Goal: Information Seeking & Learning: Find specific fact

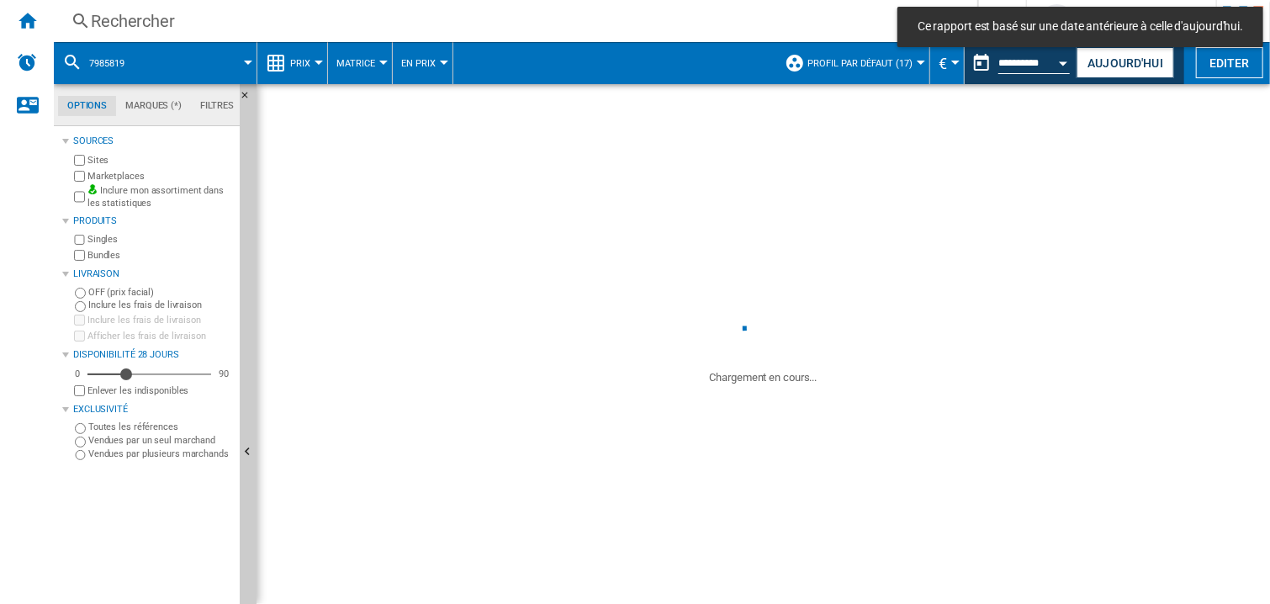
click at [108, 19] on div "Rechercher" at bounding box center [512, 21] width 843 height 24
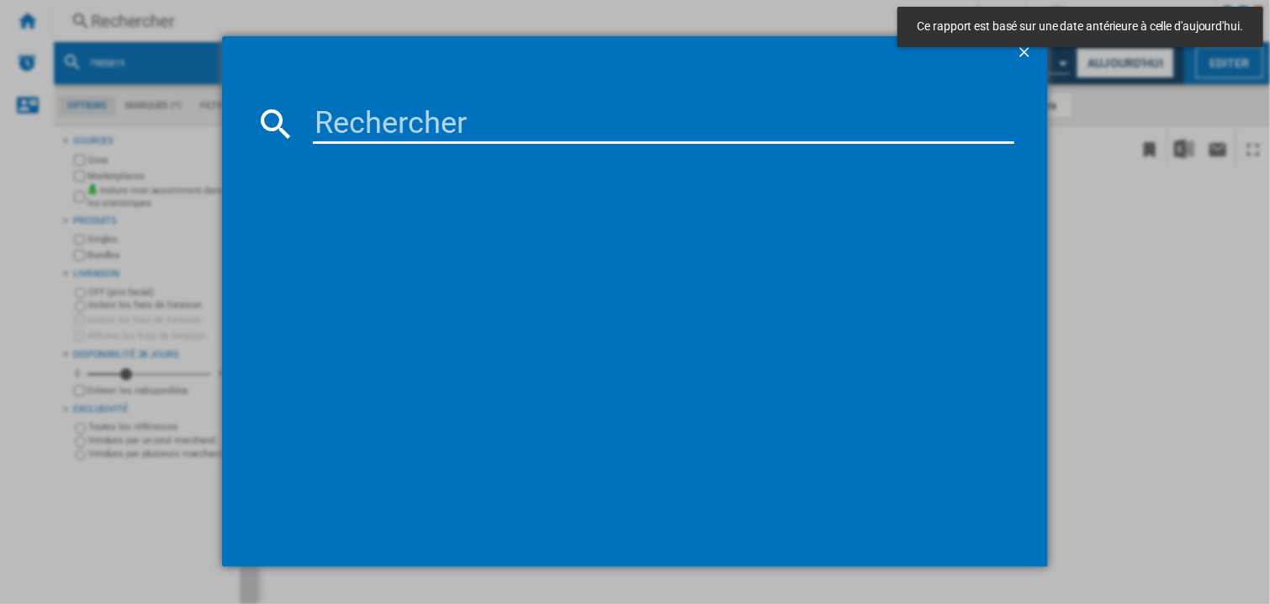
type input "7864787"
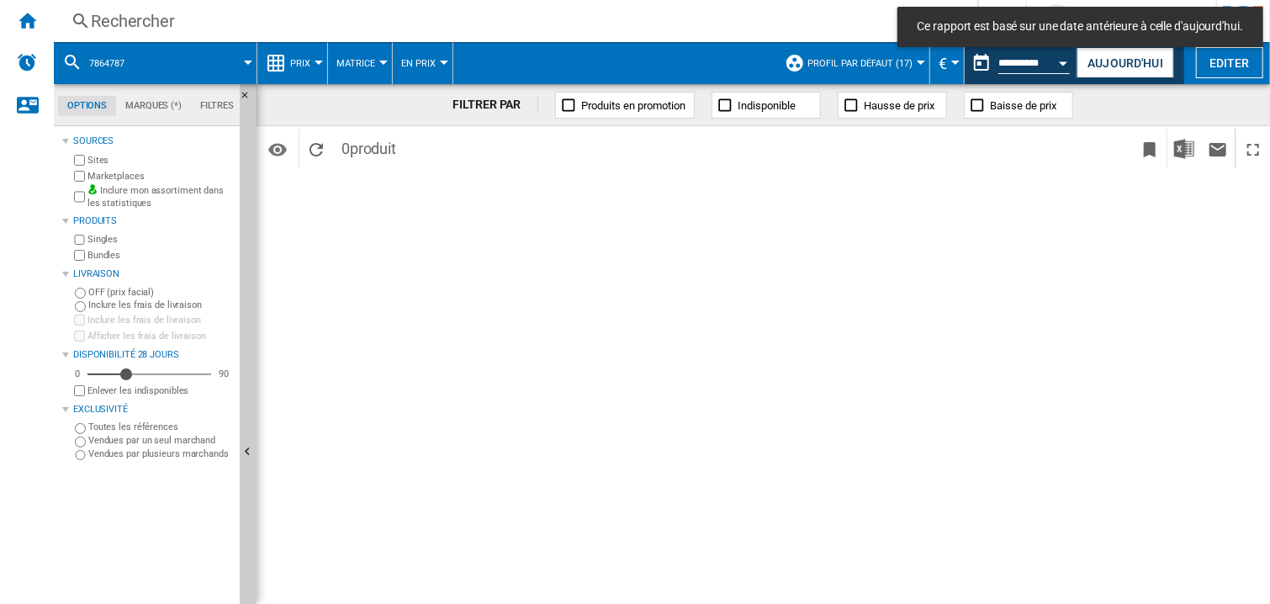
click at [114, 22] on div "Rechercher" at bounding box center [512, 21] width 843 height 24
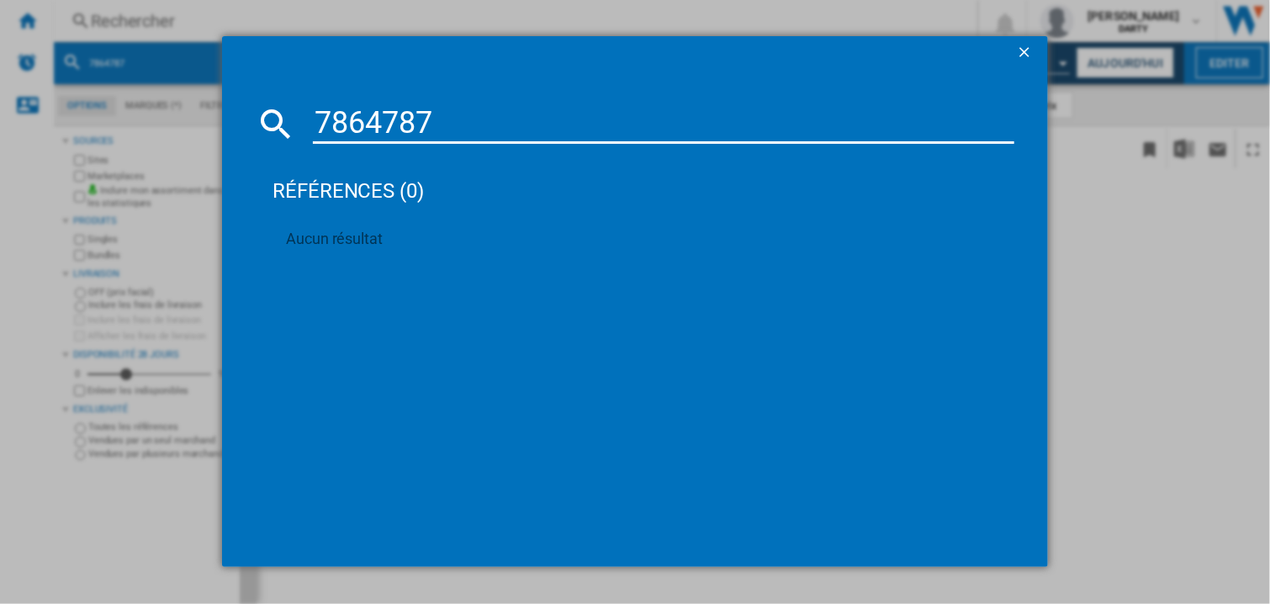
click at [388, 114] on input "7864787" at bounding box center [664, 123] width 702 height 40
paste input "625340"
type input "7625340"
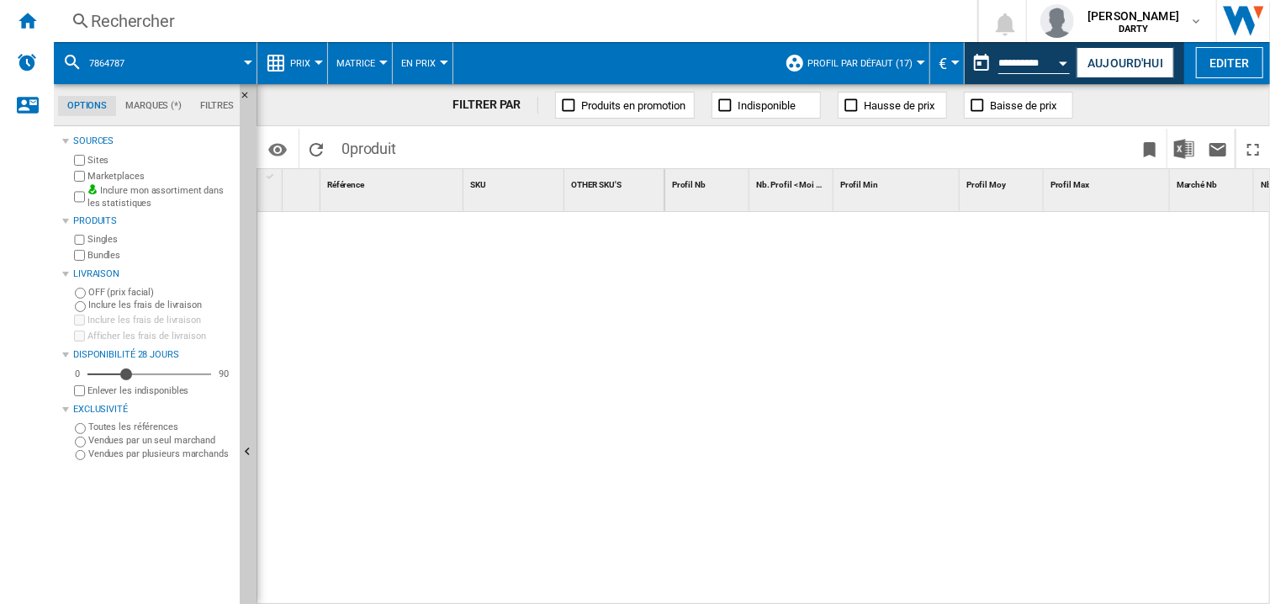
drag, startPoint x: 727, startPoint y: 358, endPoint x: 745, endPoint y: 336, distance: 29.3
click at [729, 358] on div at bounding box center [968, 409] width 606 height 394
click at [145, 14] on div "Rechercher" at bounding box center [512, 21] width 843 height 24
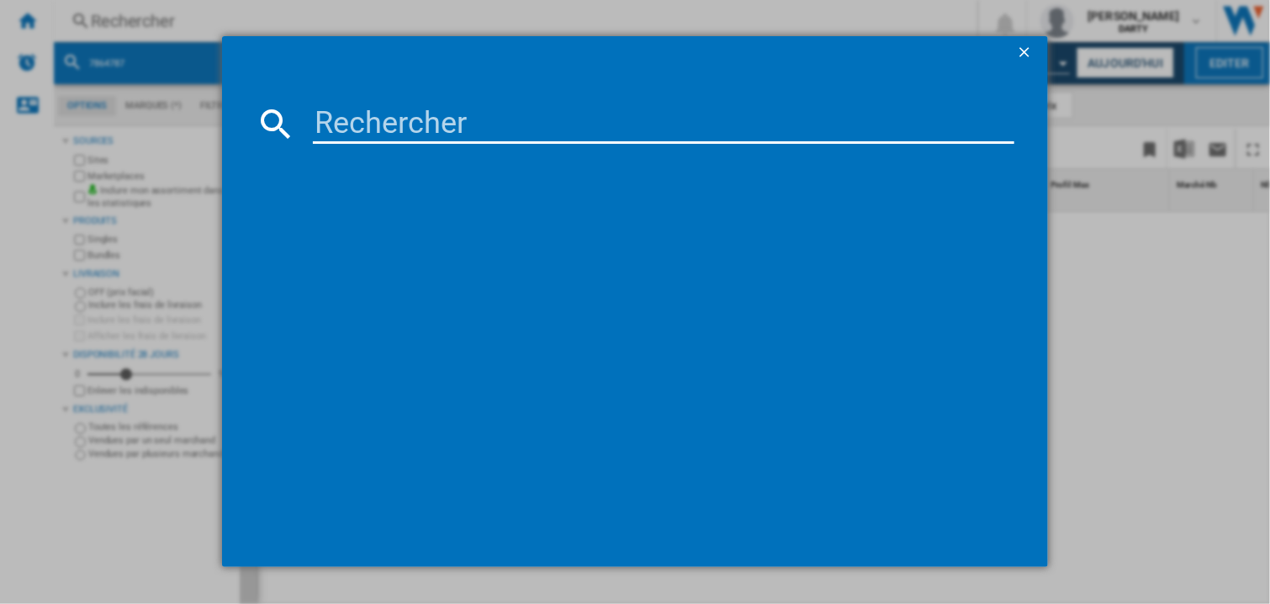
click at [331, 120] on input at bounding box center [664, 123] width 702 height 40
paste input "7625804"
type input "7625804"
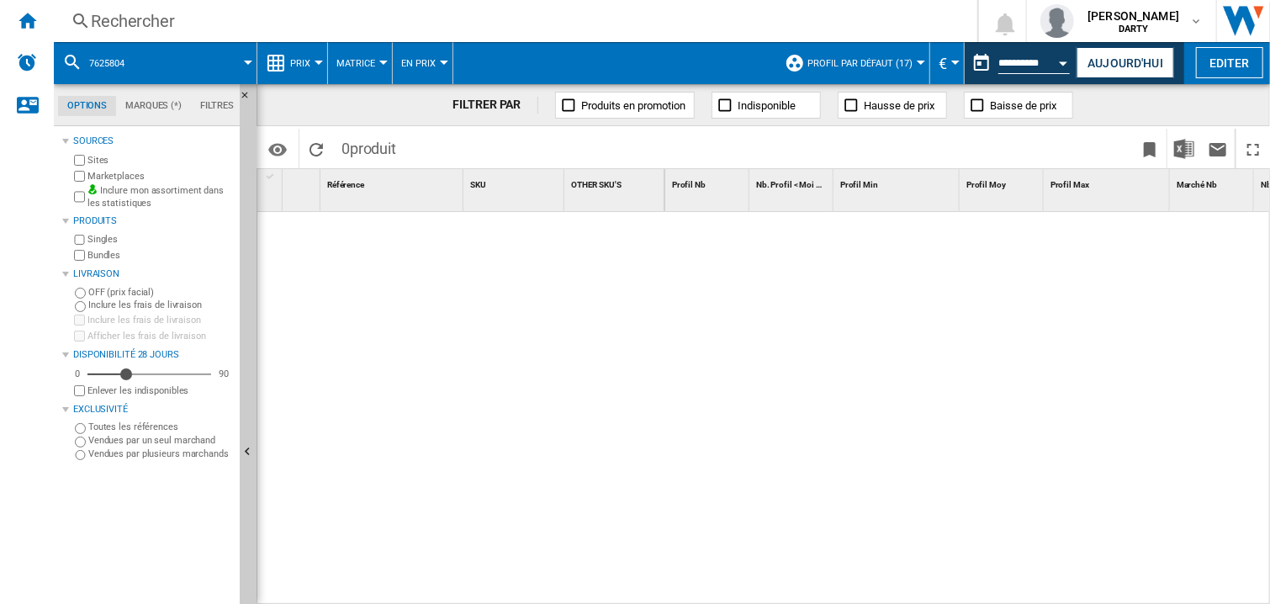
click at [753, 363] on div at bounding box center [968, 409] width 606 height 394
drag, startPoint x: 540, startPoint y: 417, endPoint x: 376, endPoint y: 257, distance: 229.0
click at [540, 415] on div at bounding box center [461, 404] width 408 height 385
click at [140, 27] on div "Rechercher" at bounding box center [512, 21] width 843 height 24
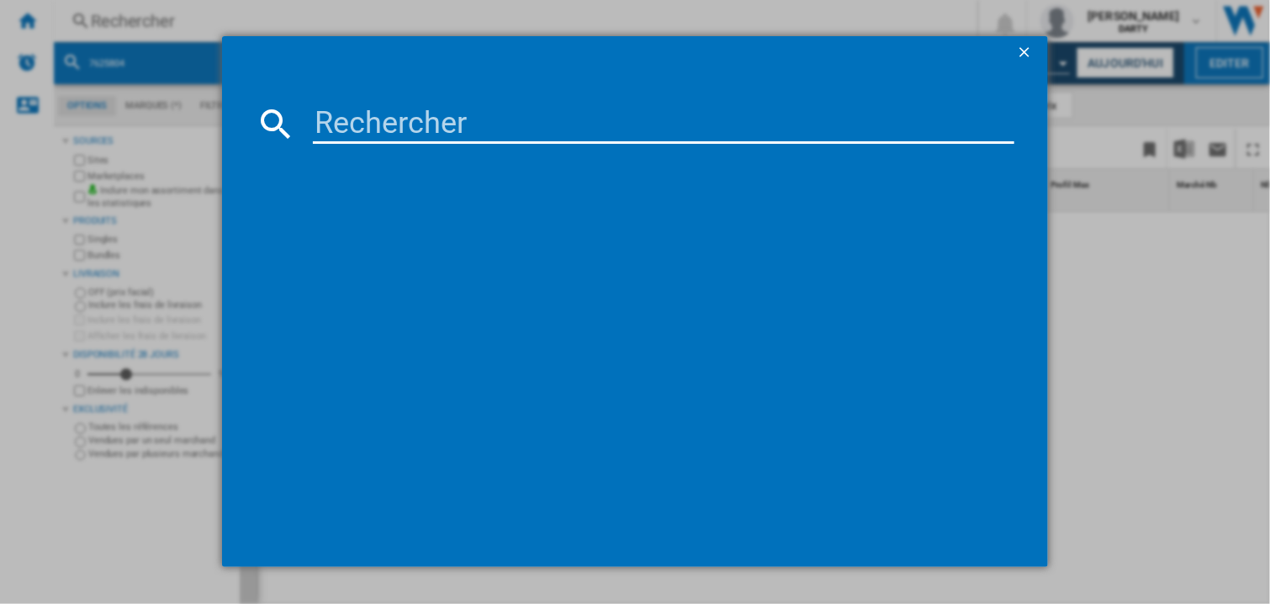
click at [335, 124] on input at bounding box center [664, 123] width 702 height 40
paste input "7704313"
type input "7704313"
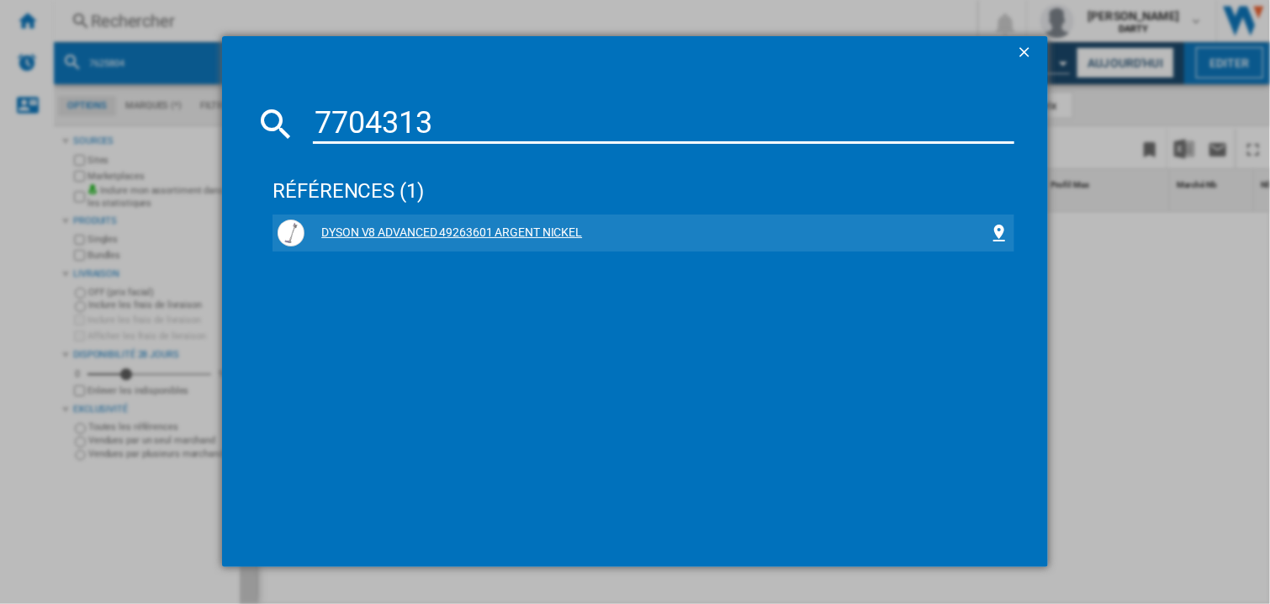
click at [489, 228] on div "DYSON V8 ADVANCED 49263601 ARGENT NICKEL" at bounding box center [647, 233] width 685 height 17
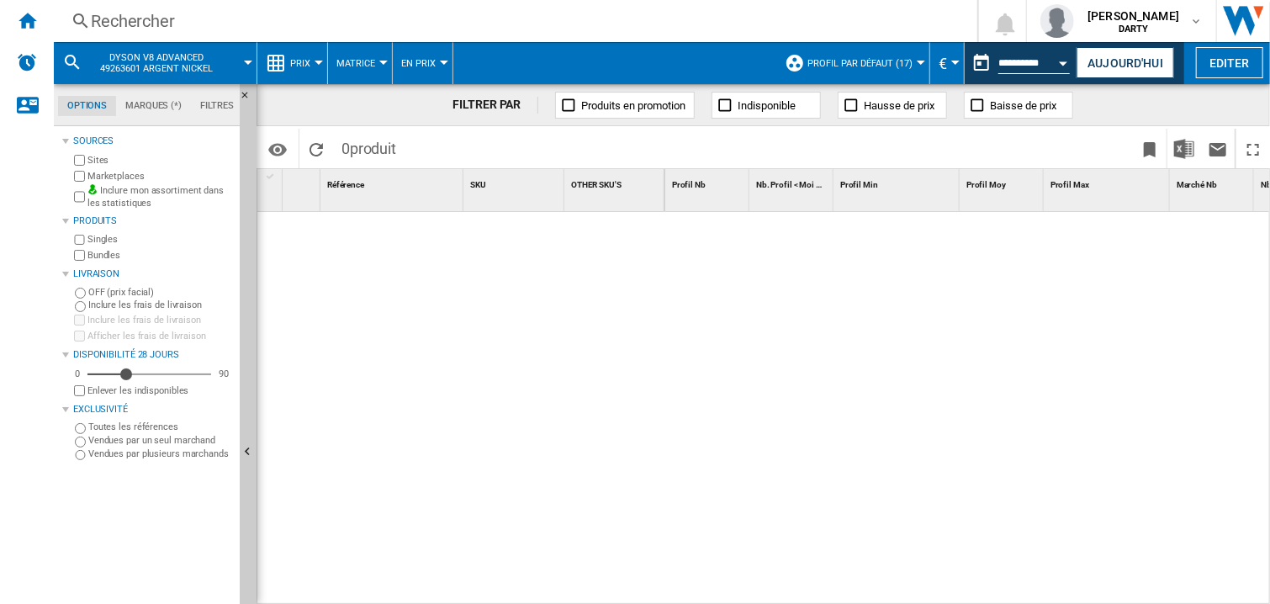
click at [795, 335] on div at bounding box center [968, 409] width 606 height 394
click at [145, 30] on div "Rechercher" at bounding box center [512, 21] width 843 height 24
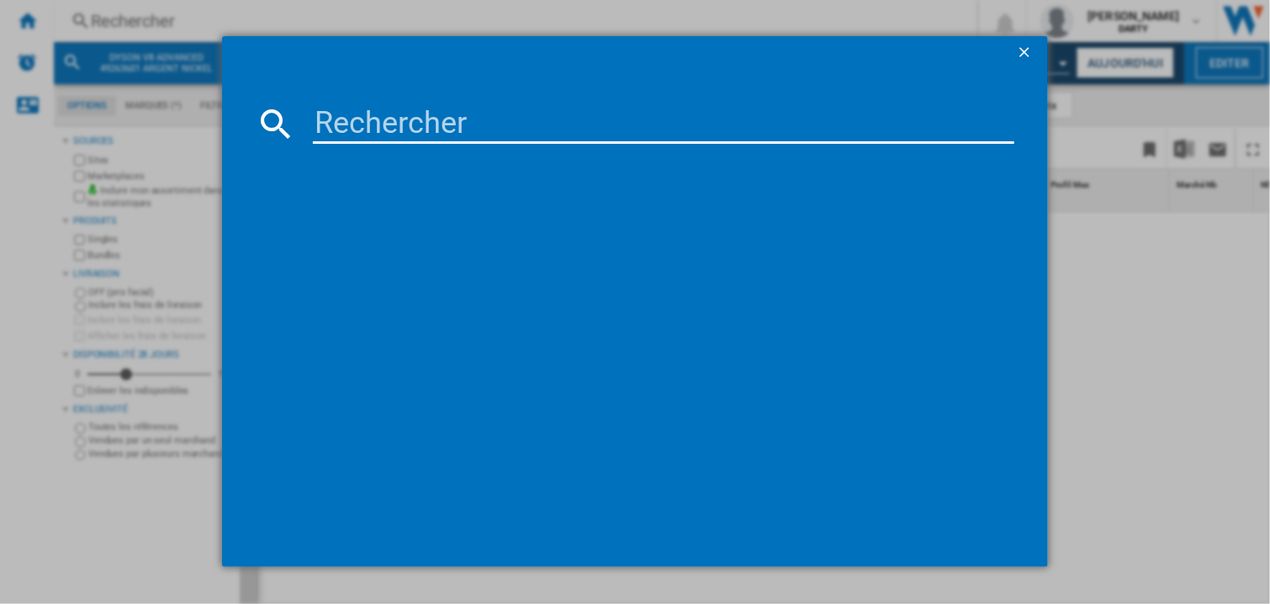
click at [352, 127] on input at bounding box center [664, 123] width 702 height 40
paste input "7719744"
type input "7719744"
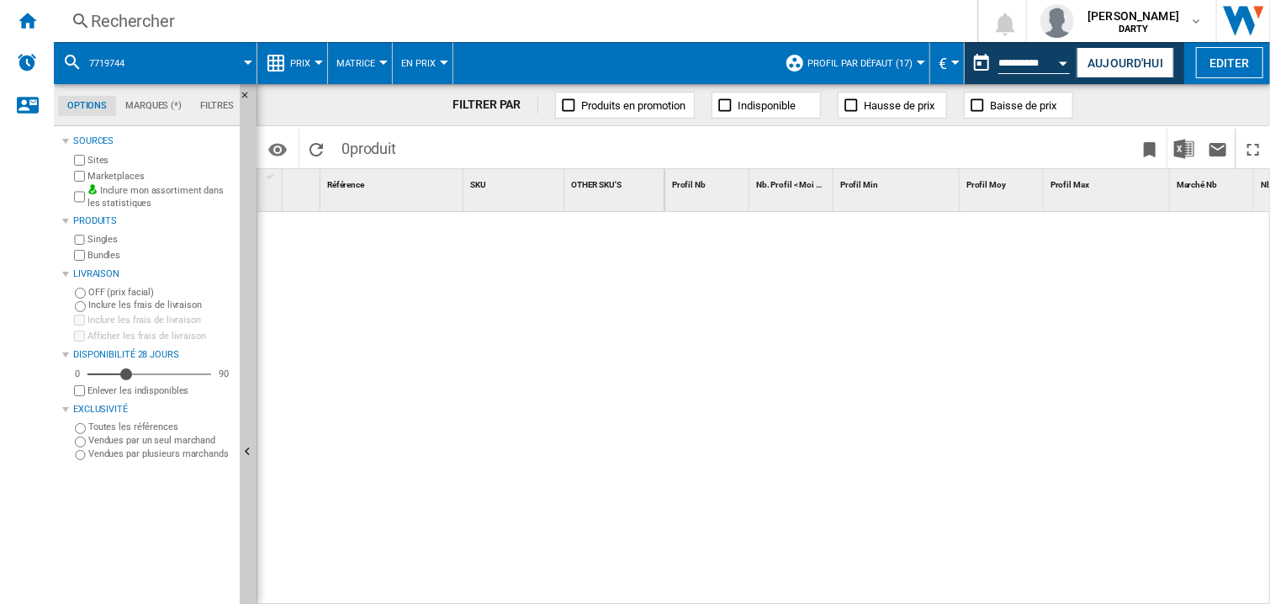
drag, startPoint x: 555, startPoint y: 326, endPoint x: 628, endPoint y: 57, distance: 278.0
click at [552, 319] on div at bounding box center [461, 404] width 408 height 385
click at [628, 356] on div at bounding box center [461, 404] width 408 height 385
drag, startPoint x: 145, startPoint y: 34, endPoint x: 206, endPoint y: 53, distance: 64.4
click at [162, 40] on div "Rechercher Rechercher 0 armelle retz DARTY FNAC DARTY" at bounding box center [662, 21] width 1216 height 42
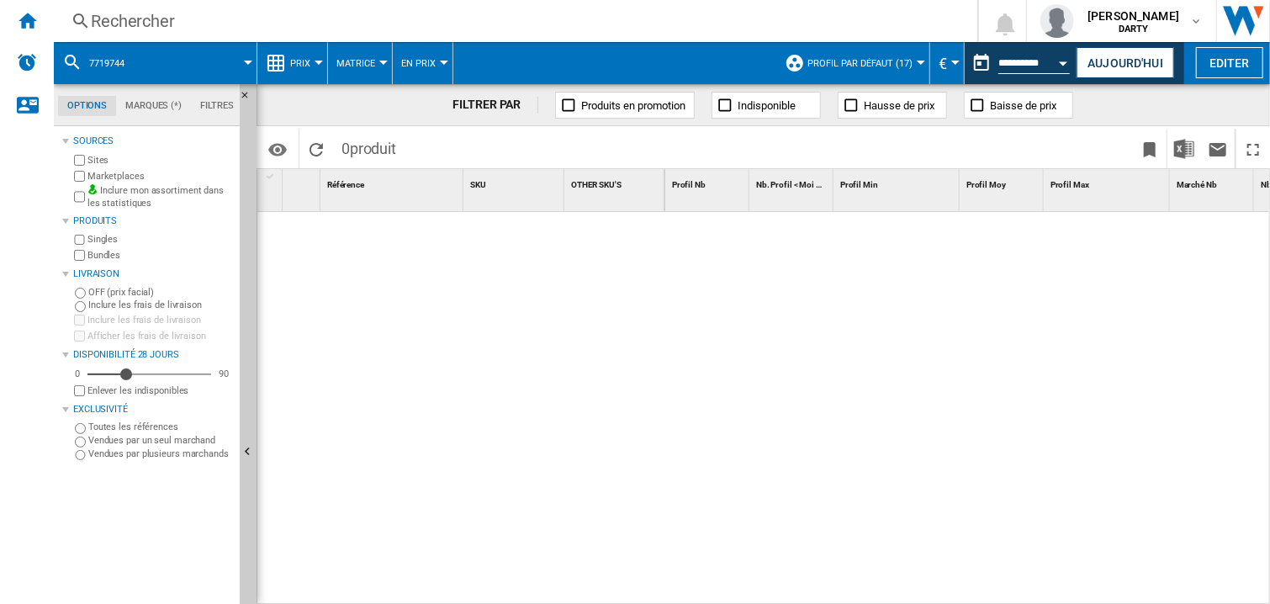
click at [104, 27] on div "Rechercher" at bounding box center [512, 21] width 843 height 24
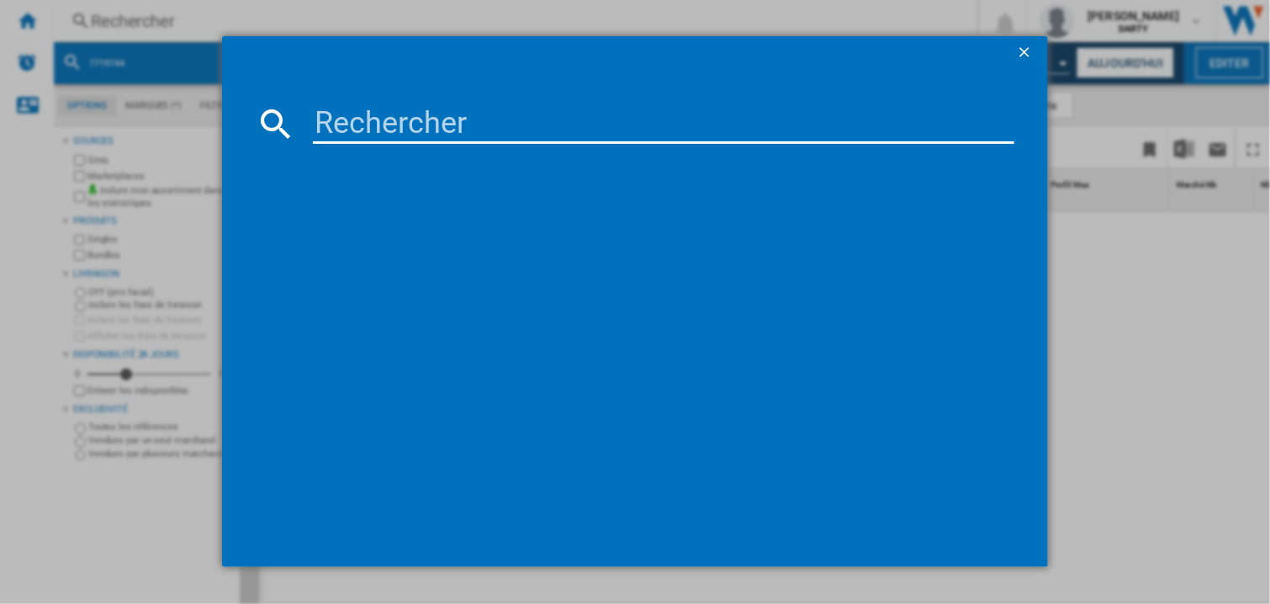
click at [331, 129] on input at bounding box center [664, 123] width 702 height 40
paste input "7719744"
type input "7719744"
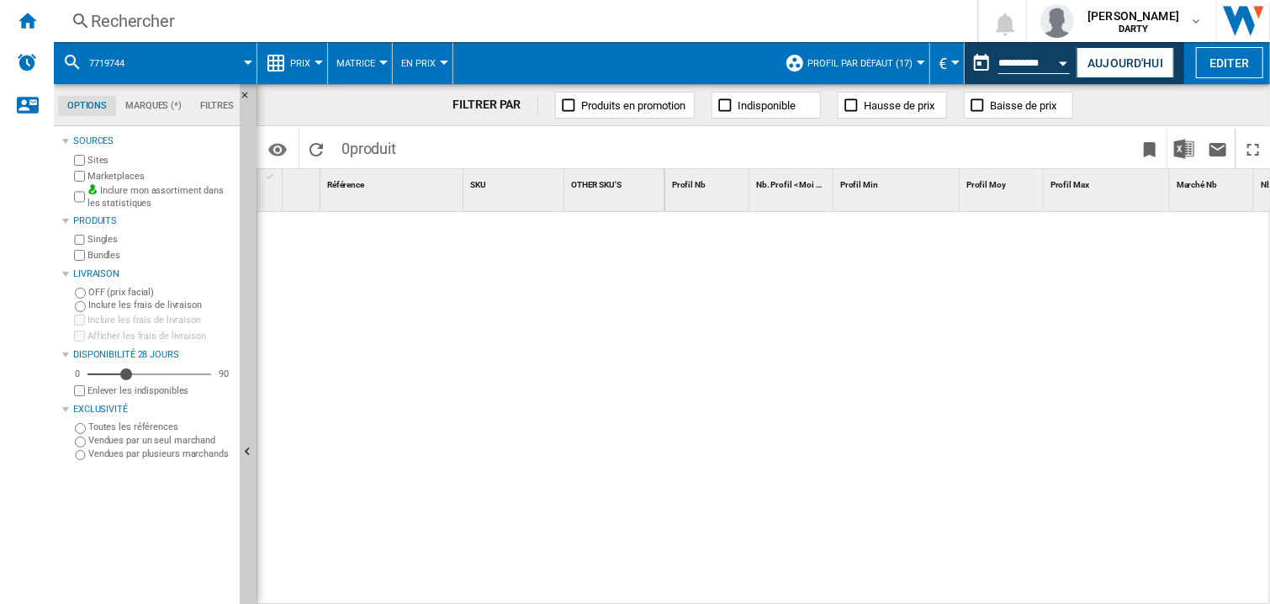
drag, startPoint x: 612, startPoint y: 375, endPoint x: 446, endPoint y: 56, distance: 360.5
click at [612, 374] on div at bounding box center [461, 404] width 408 height 385
click at [869, 342] on div at bounding box center [968, 409] width 606 height 394
click at [1063, 57] on button "Open calendar" at bounding box center [1064, 60] width 30 height 30
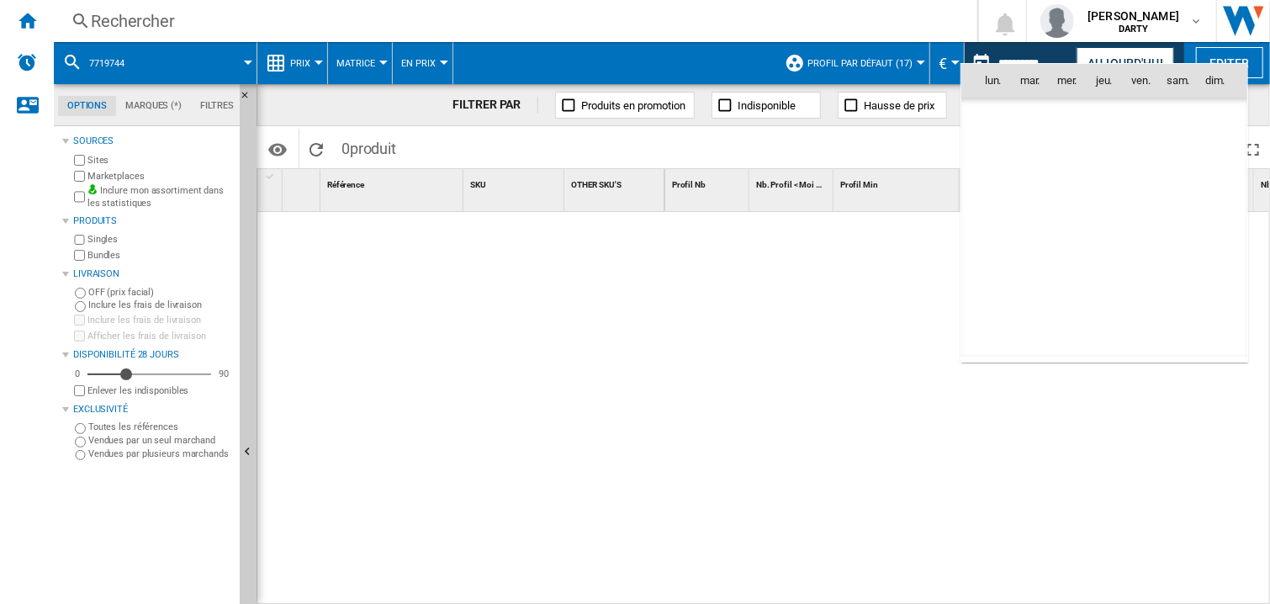
scroll to position [5128, 0]
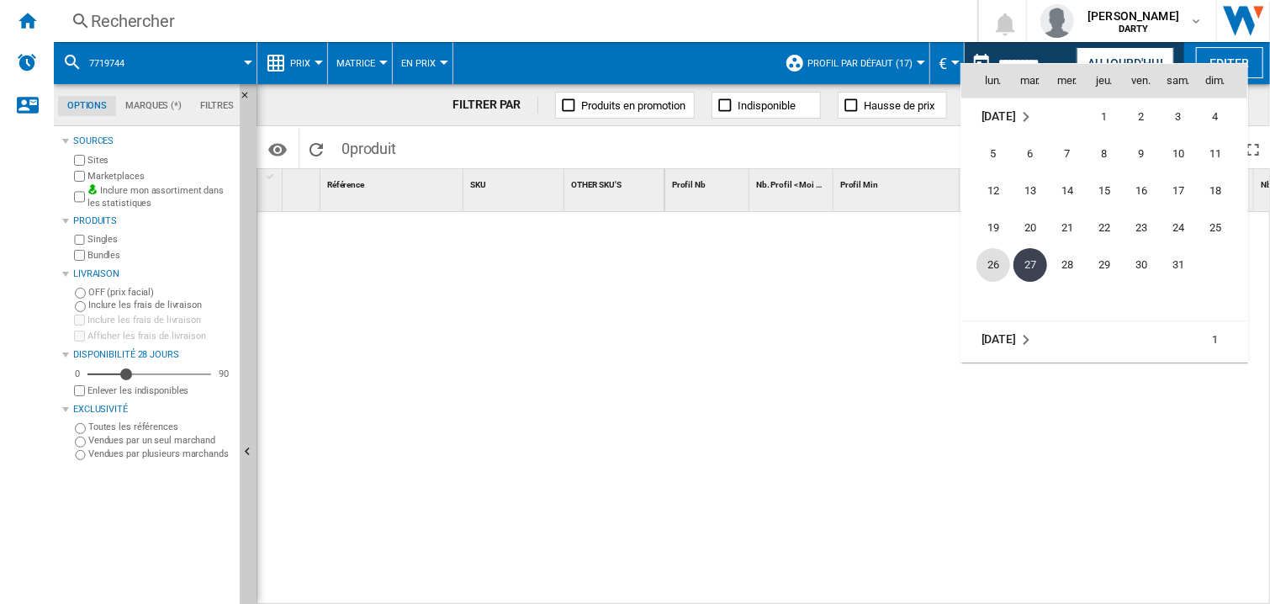
click at [995, 262] on span "26" at bounding box center [994, 265] width 34 height 34
type input "**********"
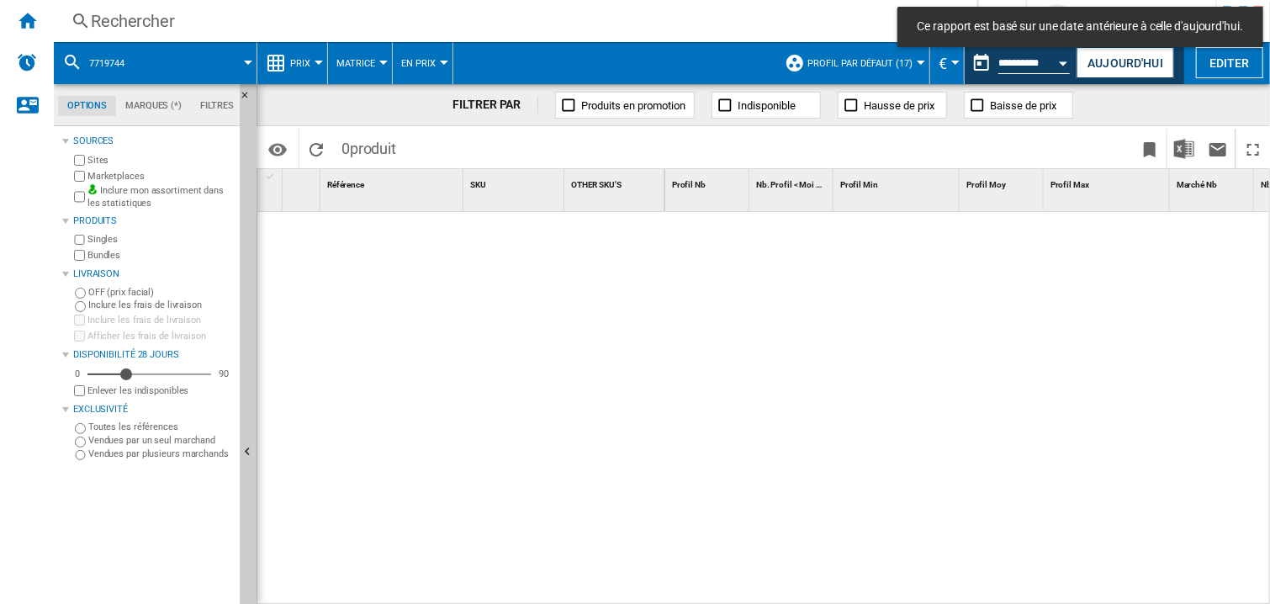
click at [151, 23] on div "Rechercher" at bounding box center [512, 21] width 843 height 24
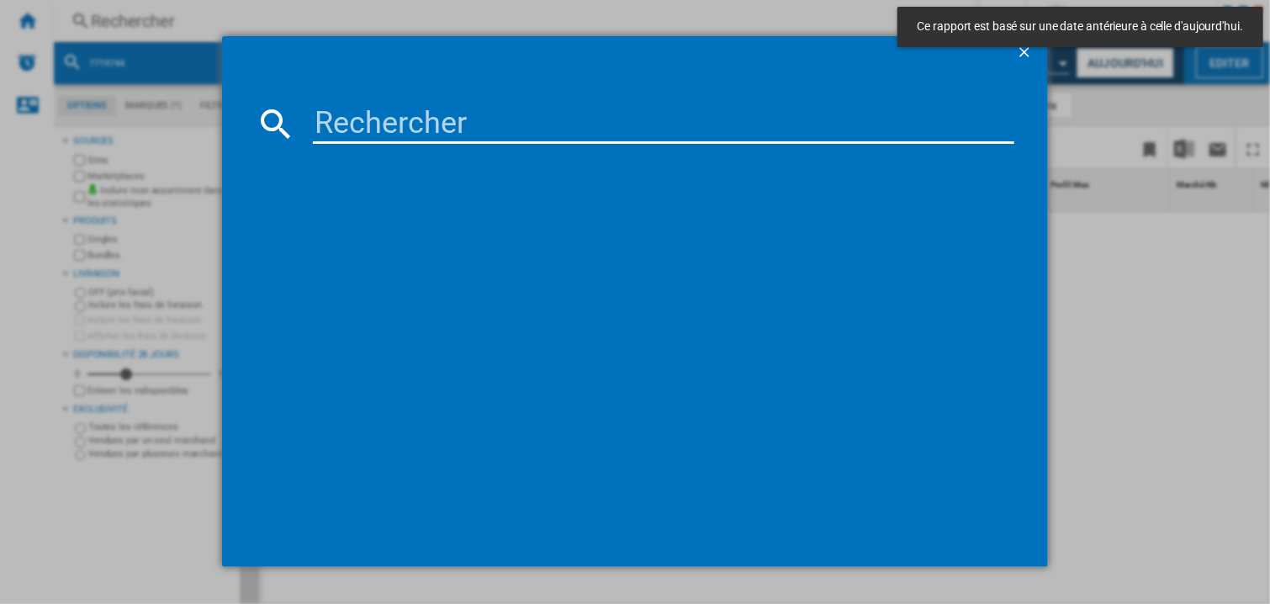
click at [352, 125] on input at bounding box center [664, 123] width 702 height 40
paste input "7890788"
type input "7890788"
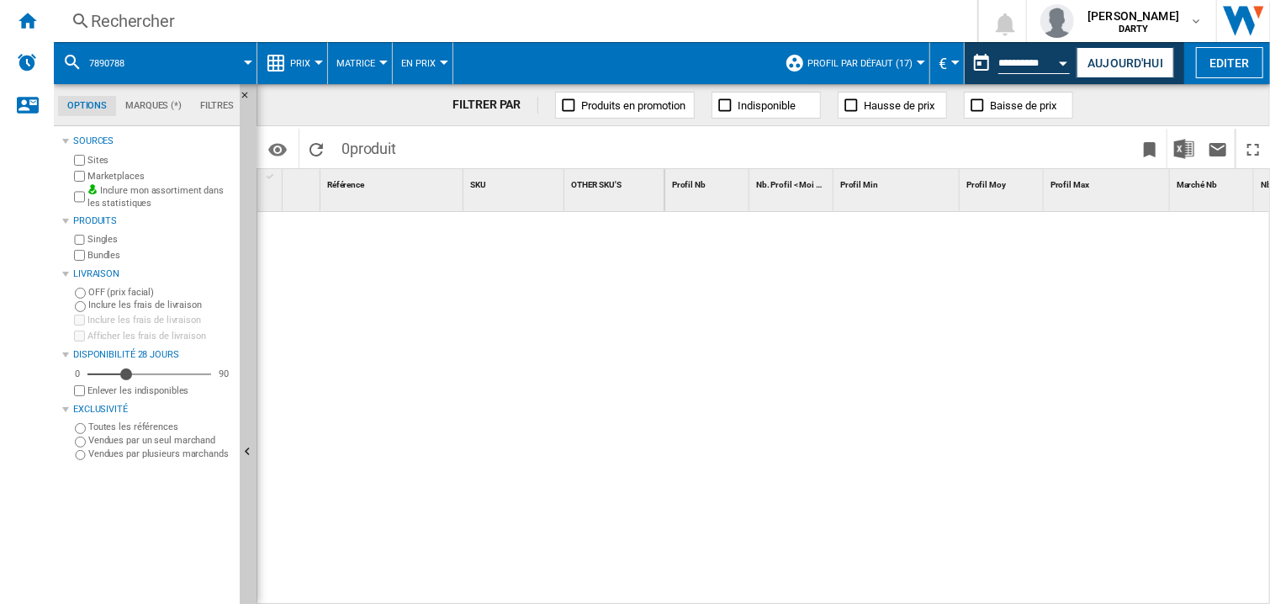
drag, startPoint x: 708, startPoint y: 425, endPoint x: 784, endPoint y: 298, distance: 147.9
click at [735, 445] on div at bounding box center [968, 409] width 606 height 394
drag, startPoint x: 767, startPoint y: 389, endPoint x: 835, endPoint y: 8, distance: 387.1
click at [771, 387] on div at bounding box center [968, 409] width 606 height 394
drag, startPoint x: 374, startPoint y: 19, endPoint x: 507, endPoint y: -18, distance: 138.0
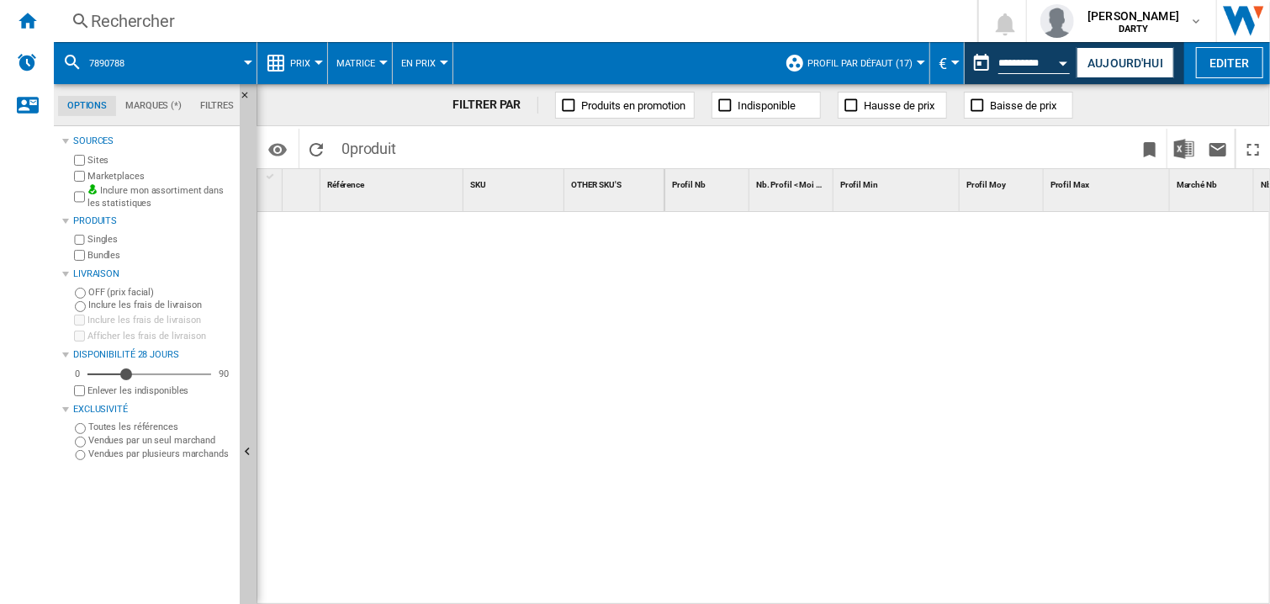
click at [507, 0] on html "In order to access Insight, please log out and log in again OK NEW Rechercher R…" at bounding box center [635, 302] width 1270 height 604
